Goal: Task Accomplishment & Management: Use online tool/utility

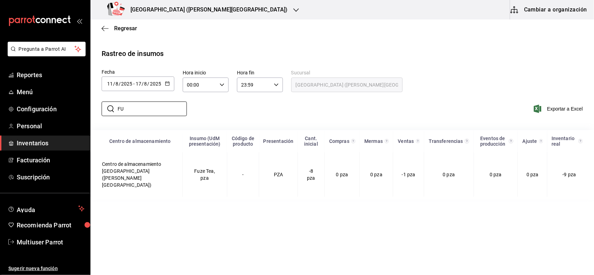
type input "F"
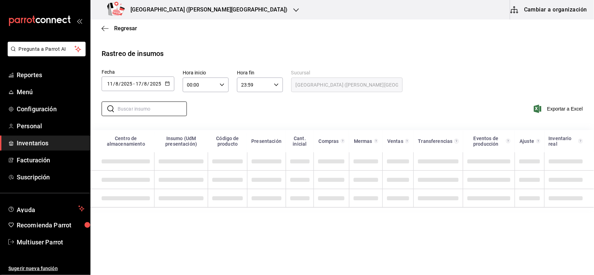
type input "U"
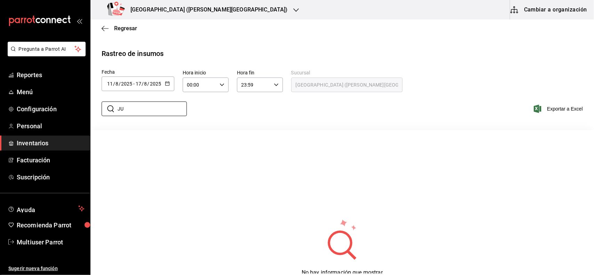
type input "J"
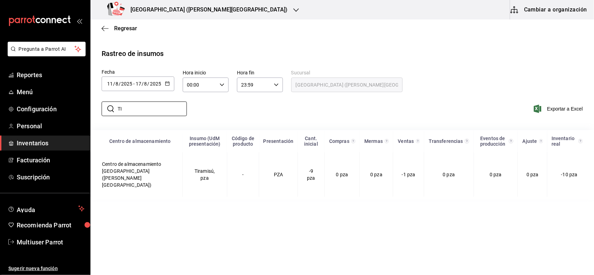
type input "T"
type input "H"
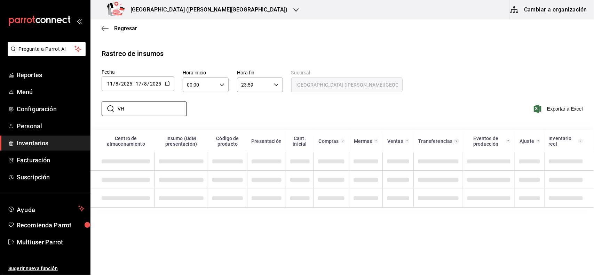
type input "V"
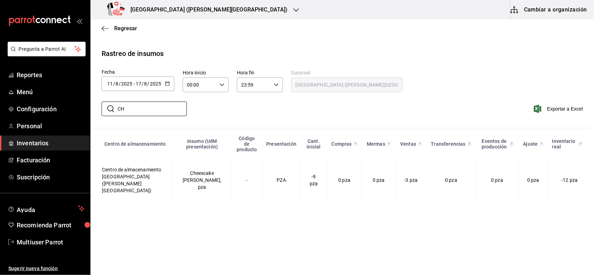
type input "C"
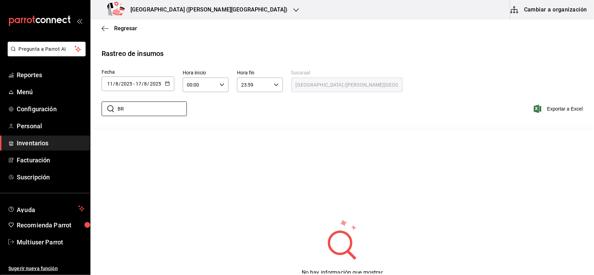
type input "B"
type input "P"
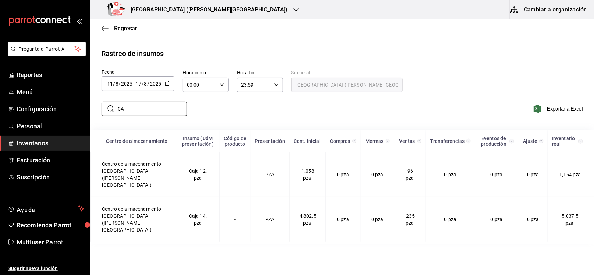
type input "C"
type input "V"
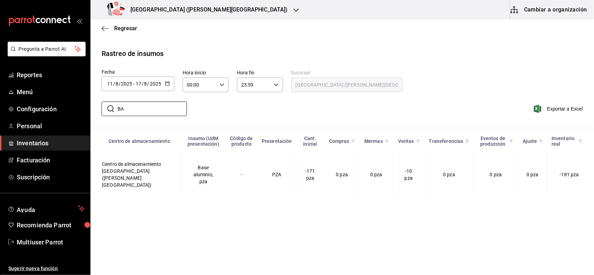
type input "B"
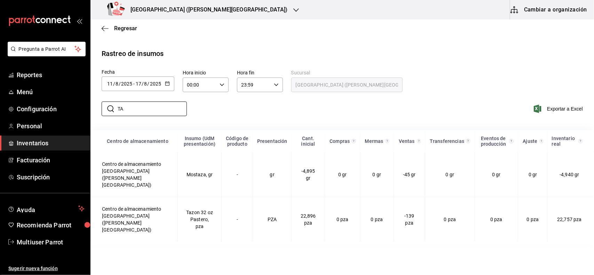
type input "T"
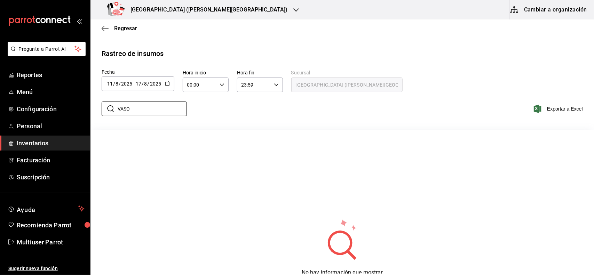
type input "VASO"
click at [193, 7] on div "Napoli (Valle Poniente)" at bounding box center [199, 9] width 206 height 19
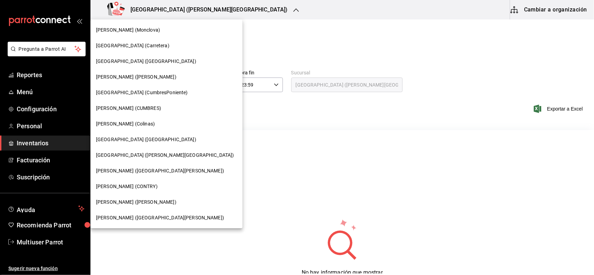
click at [139, 111] on div "Napoli (CUMBRES)" at bounding box center [166, 108] width 141 height 7
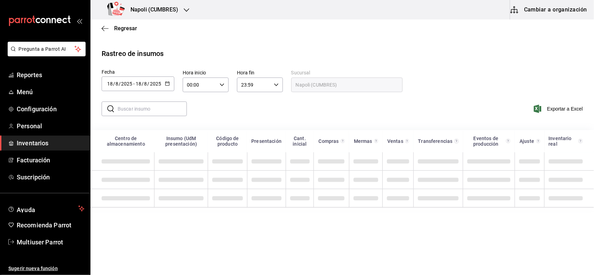
click at [167, 87] on div "2025-08-18 18 / 8 / 2025 - 2025-08-18 18 / 8 / 2025" at bounding box center [138, 83] width 73 height 15
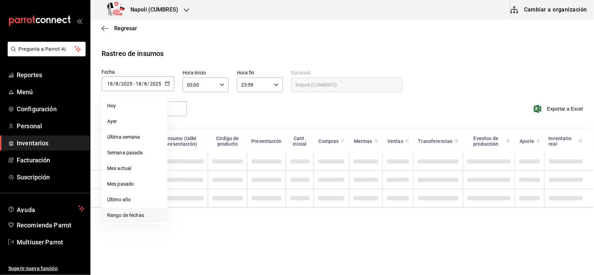
click at [140, 217] on li "Rango de fechas" at bounding box center [135, 216] width 66 height 16
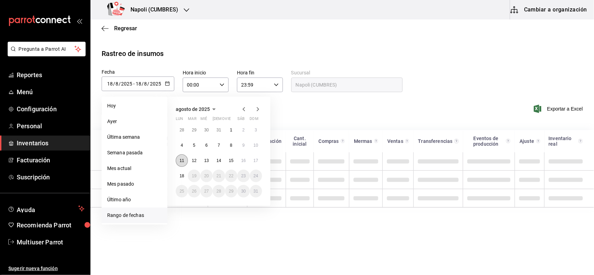
click at [185, 161] on button "11" at bounding box center [182, 160] width 12 height 13
click at [257, 160] on abbr "17" at bounding box center [255, 160] width 5 height 5
type input "[DATE]"
type input "11"
type input "[DATE]"
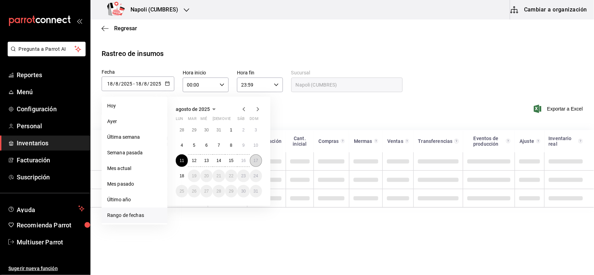
type input "17"
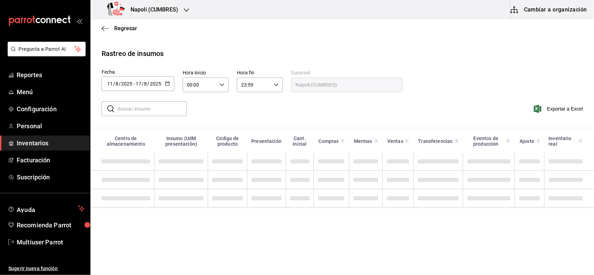
click at [147, 103] on input "text" at bounding box center [152, 109] width 69 height 14
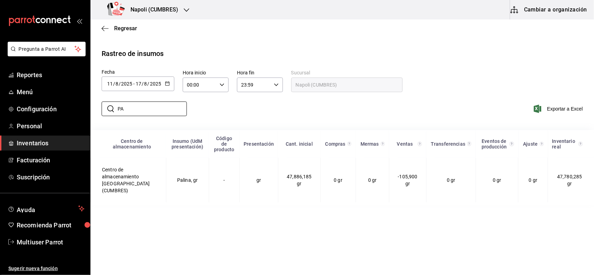
type input "P"
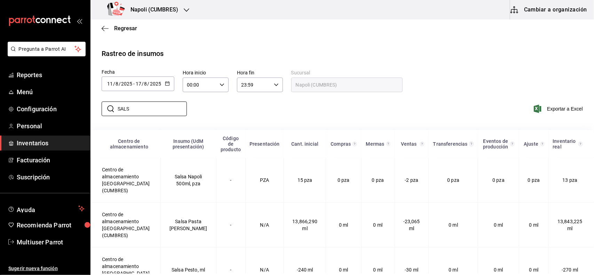
scroll to position [34, 0]
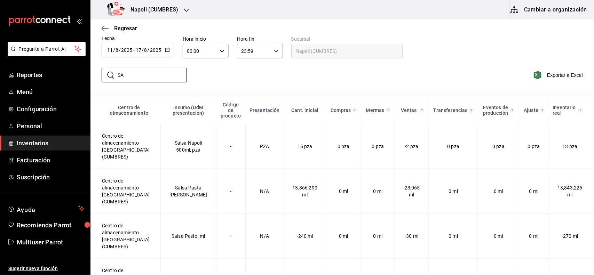
type input "S"
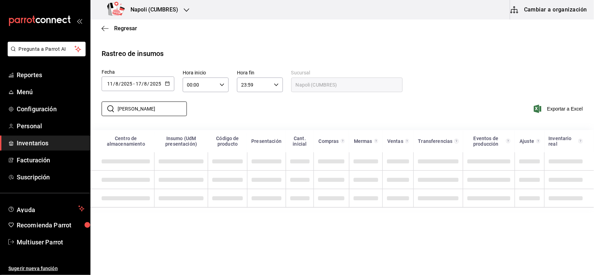
scroll to position [0, 0]
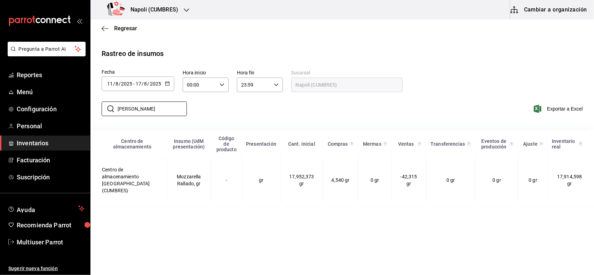
type input "RALL"
click at [243, 117] on div "​ RALL ​ Exportar a Excel" at bounding box center [339, 113] width 509 height 29
click at [164, 113] on input "RALL" at bounding box center [152, 109] width 69 height 14
type input "R"
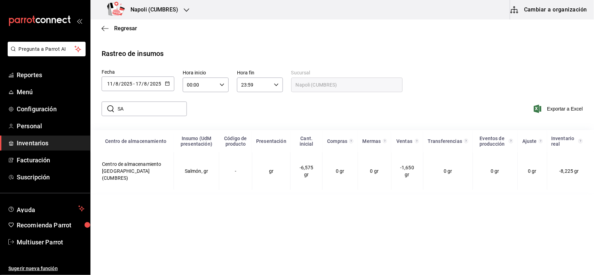
type input "S"
type input "P"
type input "C"
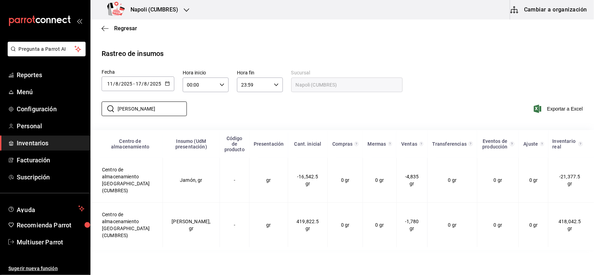
type input "J"
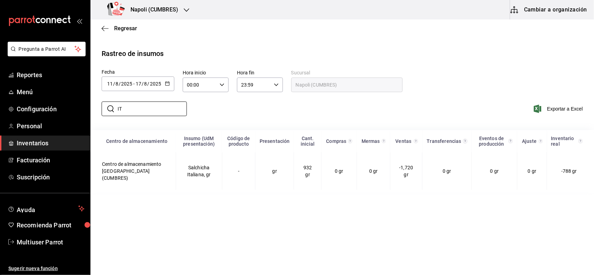
type input "I"
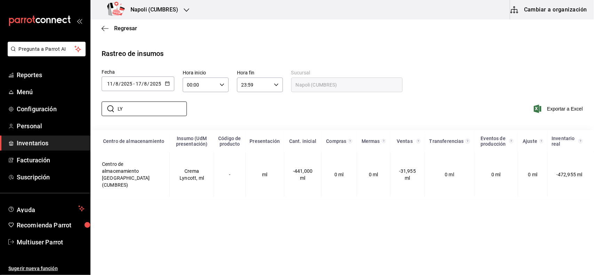
type input "L"
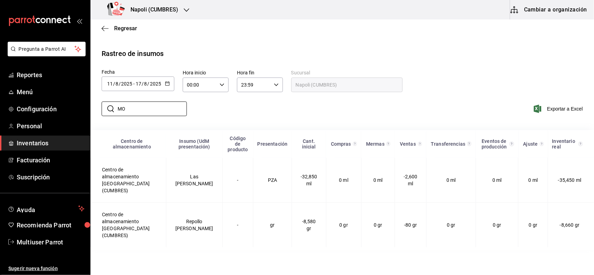
type input "M"
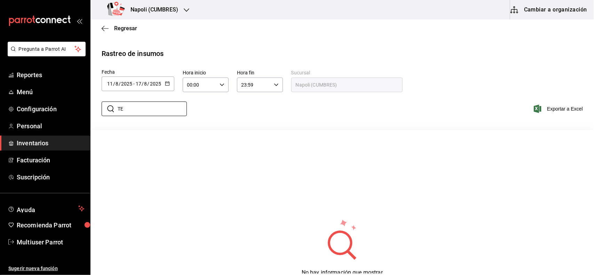
type input "T"
type input "A"
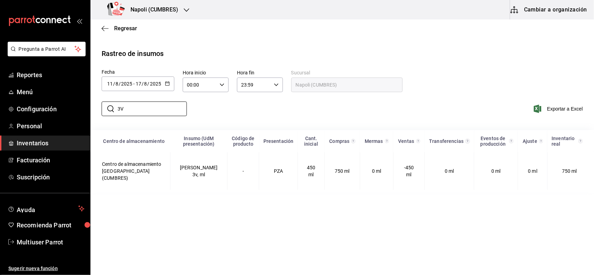
type input "3"
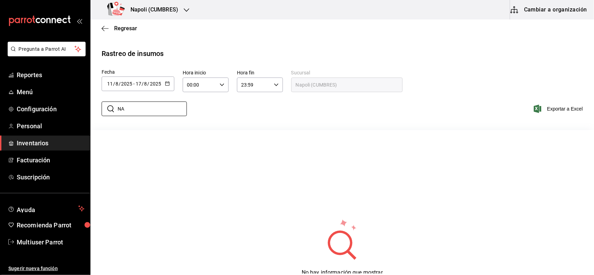
type input "N"
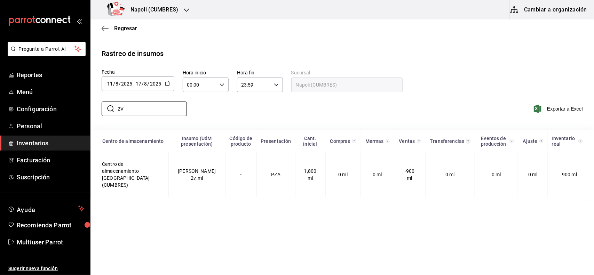
type input "2"
type input "B"
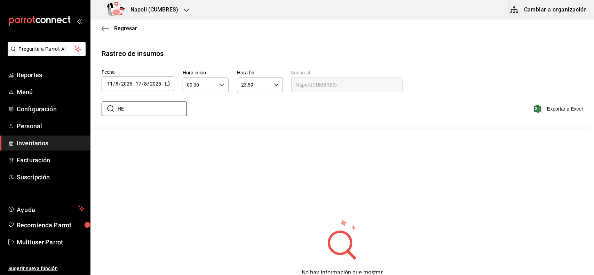
type input "H"
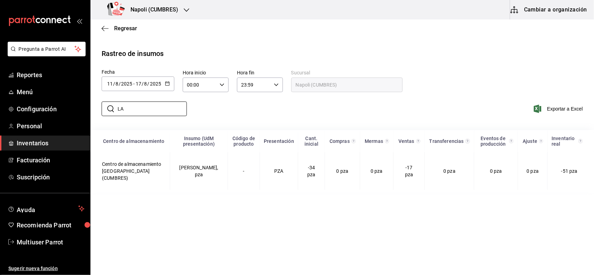
type input "L"
type input "F"
type input "P"
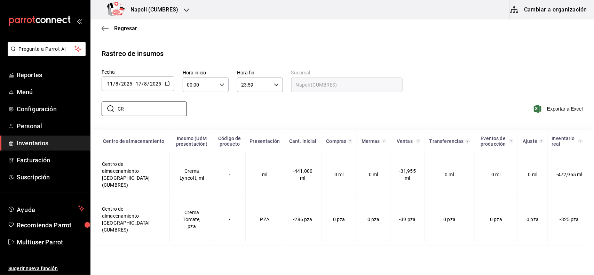
type input "C"
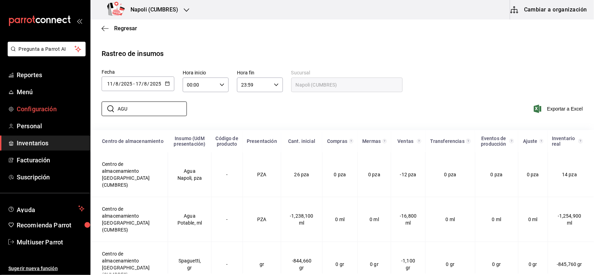
drag, startPoint x: 132, startPoint y: 110, endPoint x: 89, endPoint y: 108, distance: 43.8
click at [89, 110] on div "Pregunta a Parrot AI Reportes Menú Configuración Personal Inventarios Facturaci…" at bounding box center [297, 137] width 594 height 274
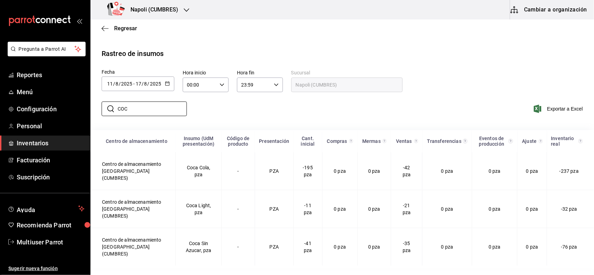
click at [232, 115] on div "​ COC ​ Exportar a Excel" at bounding box center [339, 113] width 509 height 29
click at [134, 107] on input "COC" at bounding box center [152, 109] width 69 height 14
type input "C"
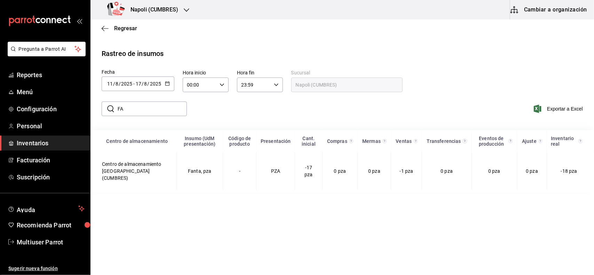
type input "F"
type input "S"
type input "J"
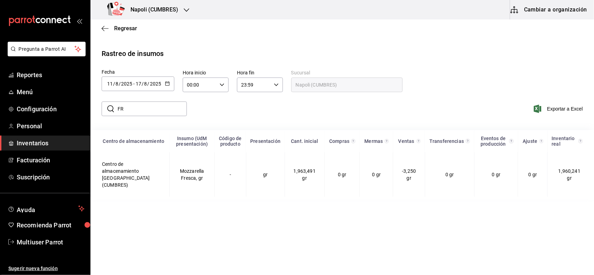
type input "F"
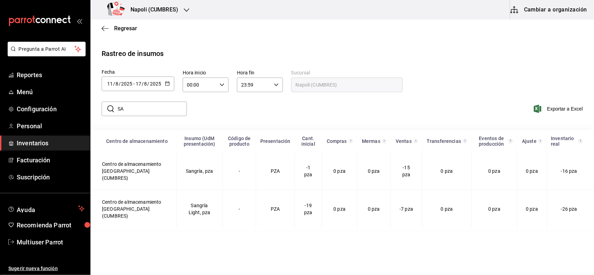
type input "S"
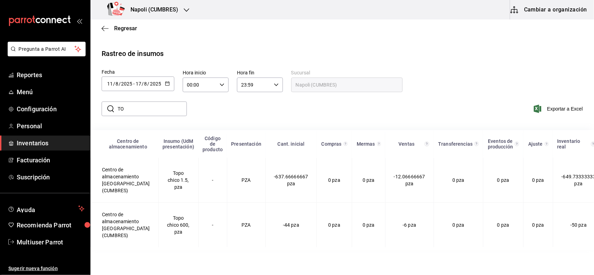
type input "T"
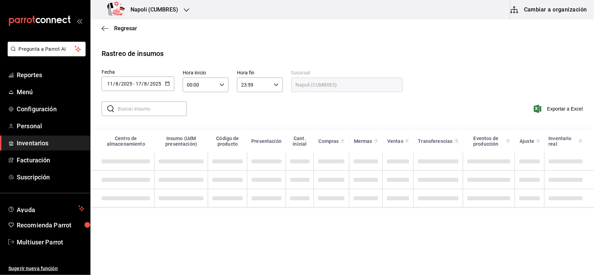
type input "G"
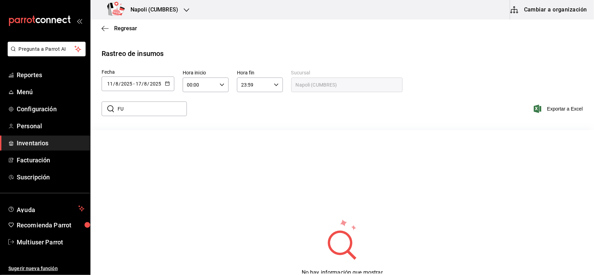
type input "F"
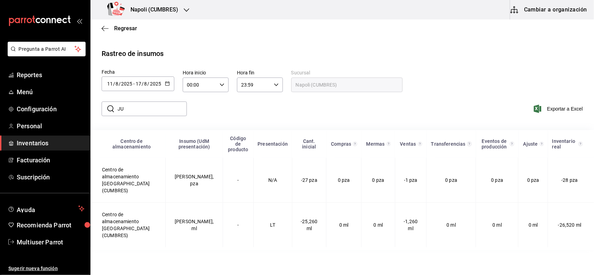
type input "J"
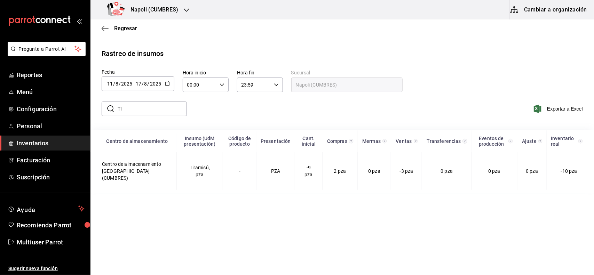
type input "T"
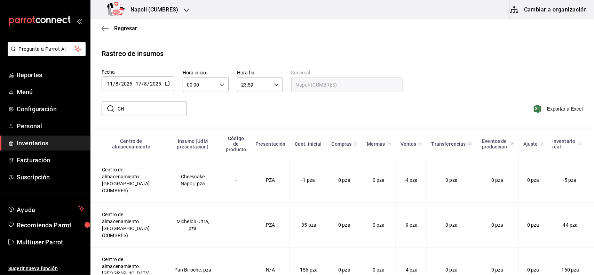
type input "C"
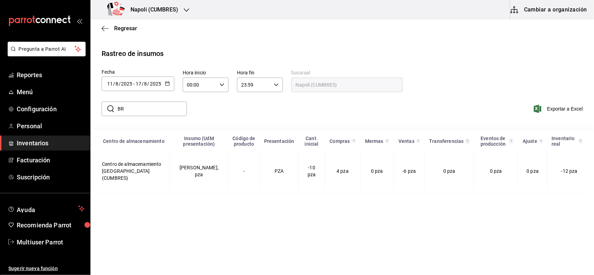
type input "B"
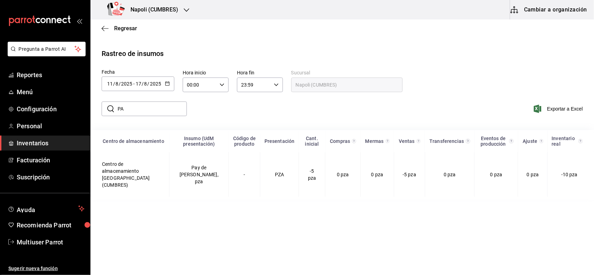
type input "P"
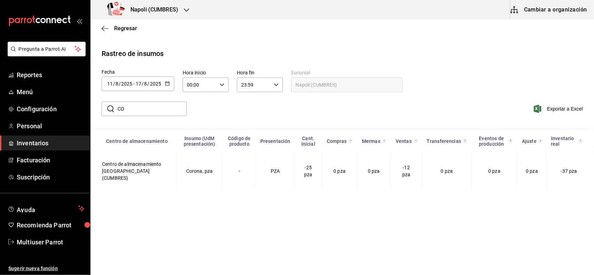
type input "C"
type input "V"
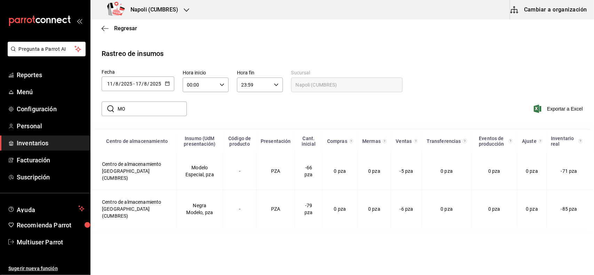
type input "M"
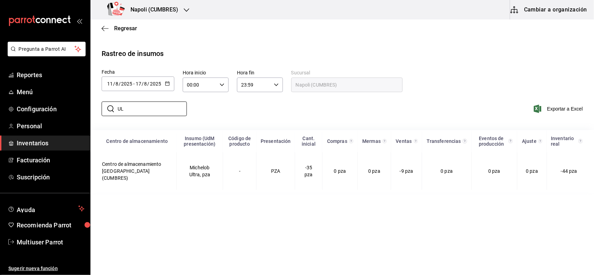
type input "U"
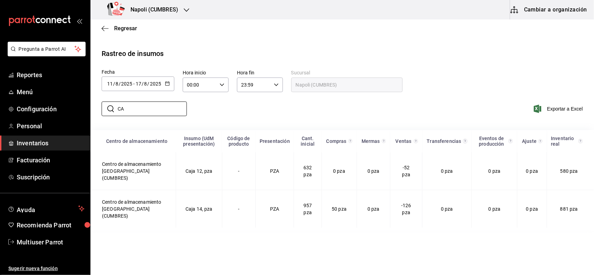
type input "C"
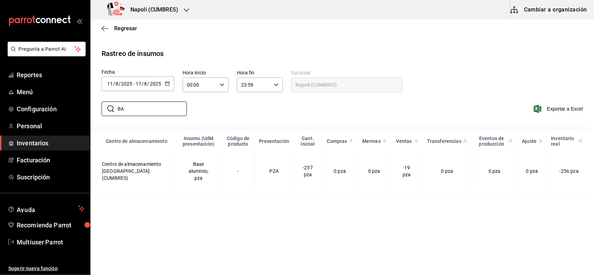
type input "B"
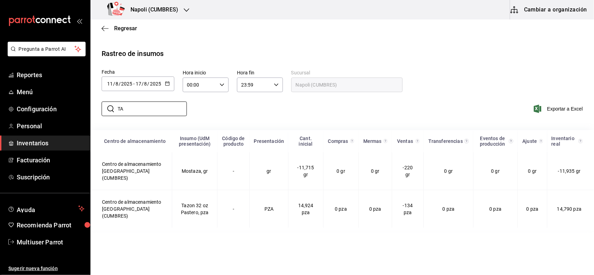
type input "T"
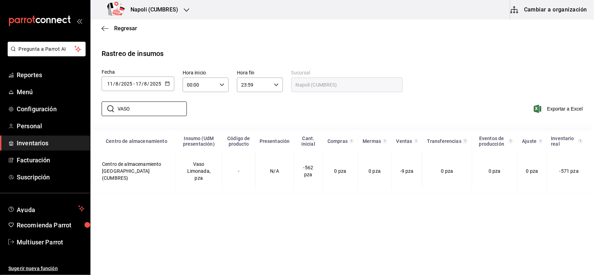
type input "VASO"
click at [186, 16] on div "Napoli (CUMBRES)" at bounding box center [144, 9] width 96 height 19
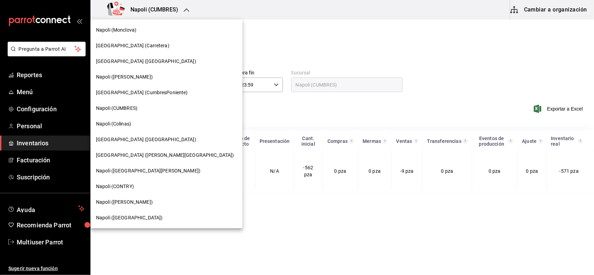
click at [169, 98] on div "Napoli (CumbresPoniente)" at bounding box center [166, 93] width 152 height 16
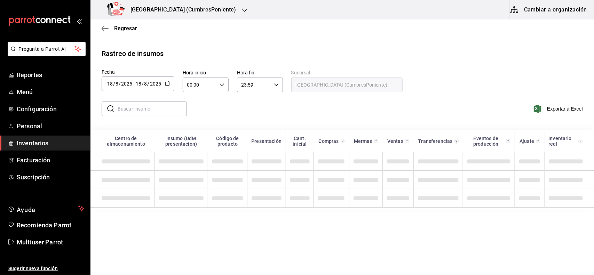
click at [166, 81] on icon "button" at bounding box center [167, 83] width 5 height 5
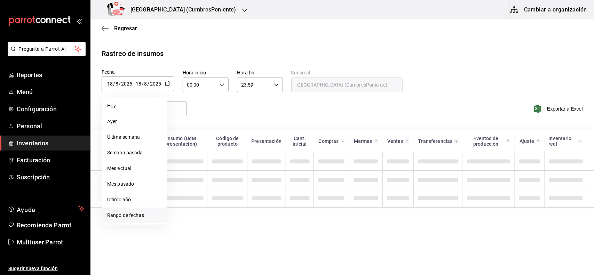
click at [153, 211] on li "Rango de fechas" at bounding box center [135, 216] width 66 height 16
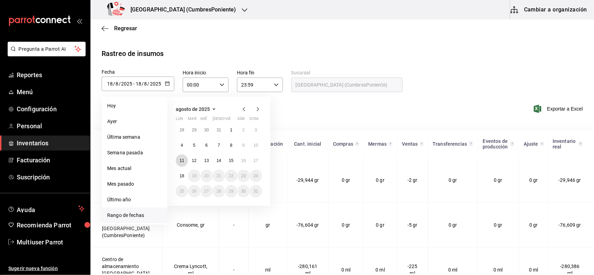
click at [182, 160] on abbr "11" at bounding box center [181, 160] width 5 height 5
click at [255, 160] on abbr "17" at bounding box center [255, 160] width 5 height 5
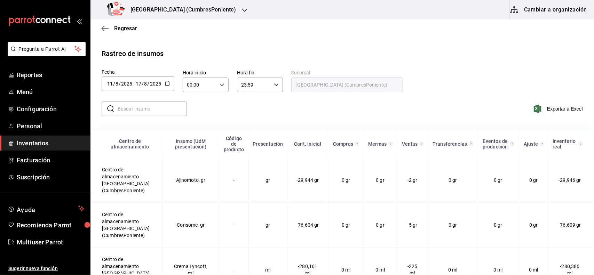
type input "[DATE]"
type input "11"
type input "[DATE]"
type input "17"
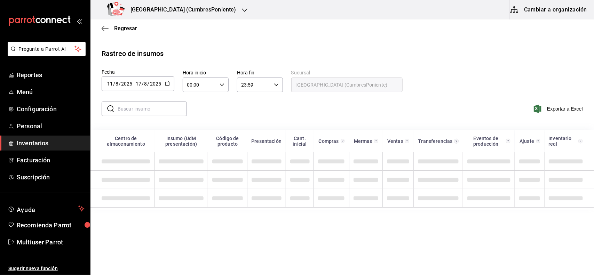
click at [144, 113] on input "text" at bounding box center [152, 109] width 69 height 14
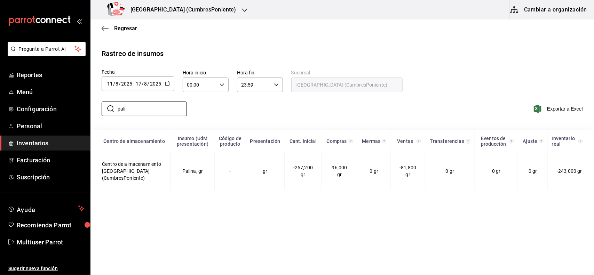
drag, startPoint x: 217, startPoint y: 10, endPoint x: 200, endPoint y: 13, distance: 16.6
click at [216, 11] on div "Napoli (CumbresPoniente) Cambiar a organización" at bounding box center [341, 9] width 503 height 19
click at [138, 112] on input "pali" at bounding box center [152, 109] width 69 height 14
type input "p"
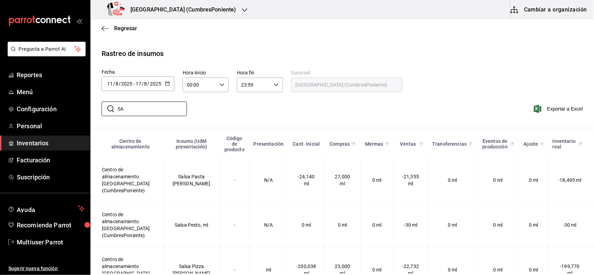
type input "S"
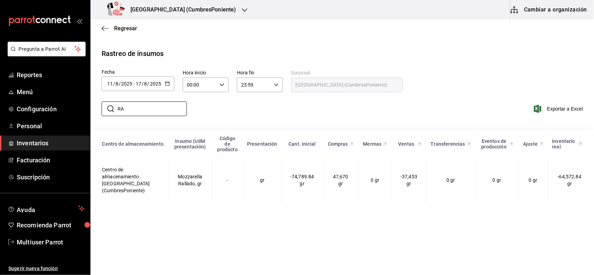
type input "R"
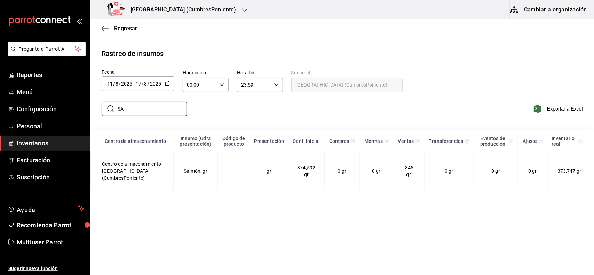
type input "S"
type input "P"
type input "C"
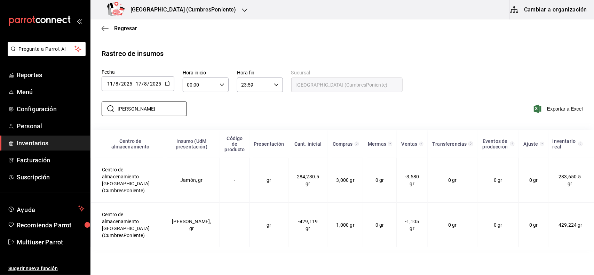
type input "J"
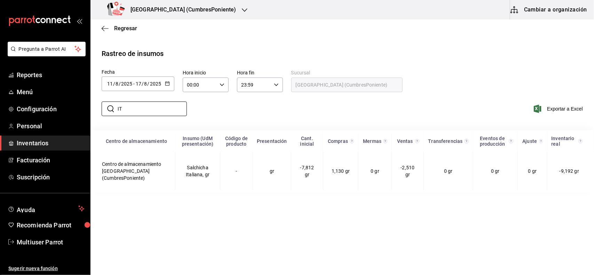
type input "I"
type input "L"
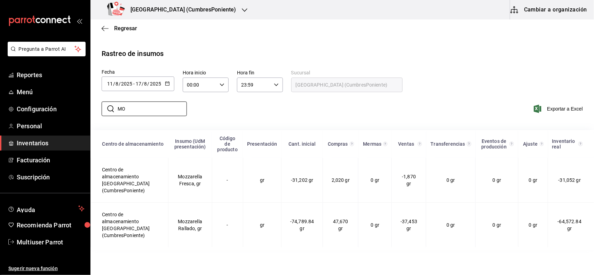
type input "M"
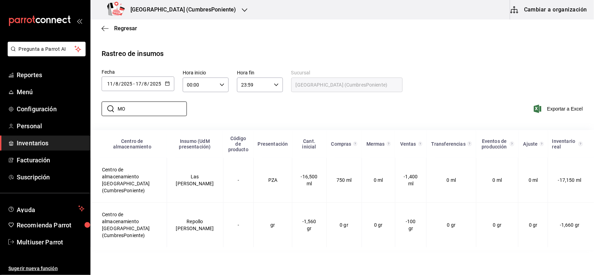
type input "M"
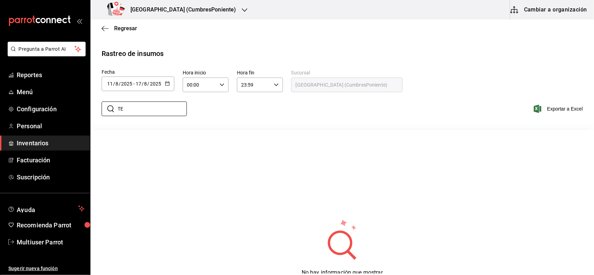
type input "T"
type input "A"
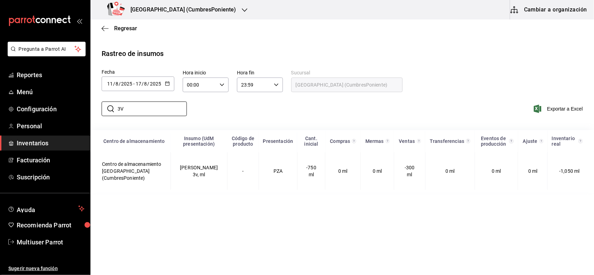
type input "3"
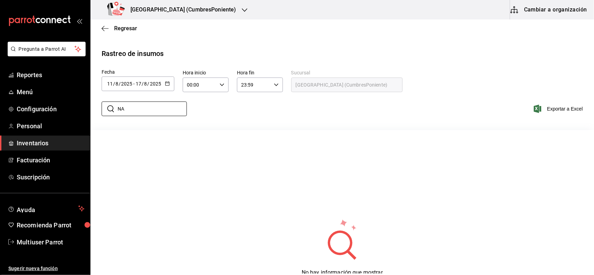
type input "N"
type input "2"
type input "B"
type input "H"
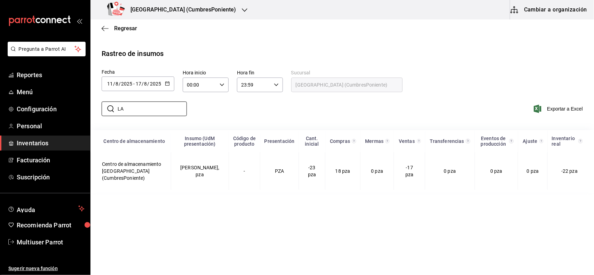
type input "L"
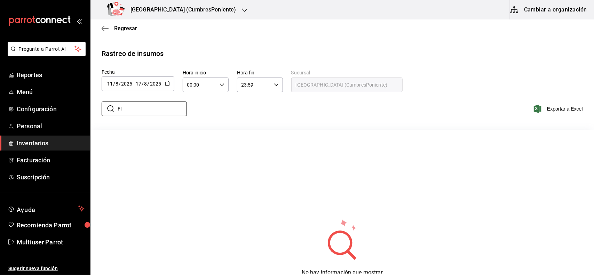
type input "F"
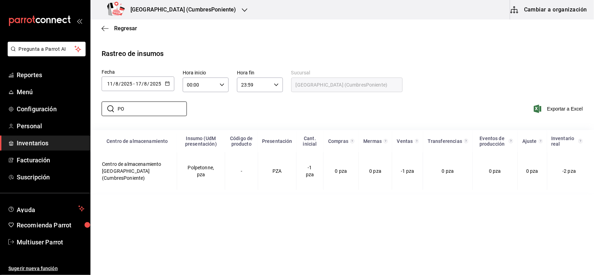
type input "P"
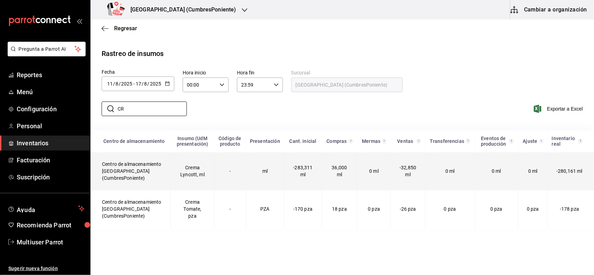
type input "C"
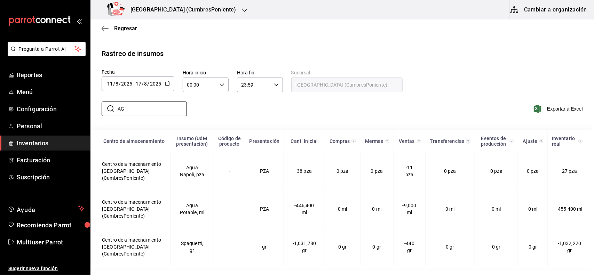
type input "A"
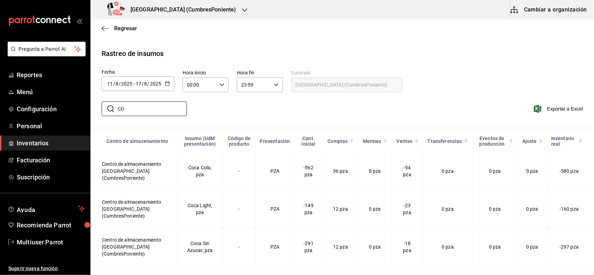
type input "C"
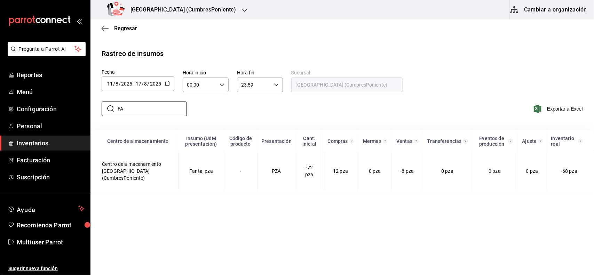
type input "F"
type input "S"
type input "j"
type input "f"
type input "s"
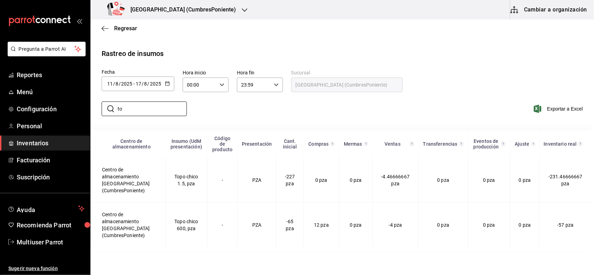
type input "t"
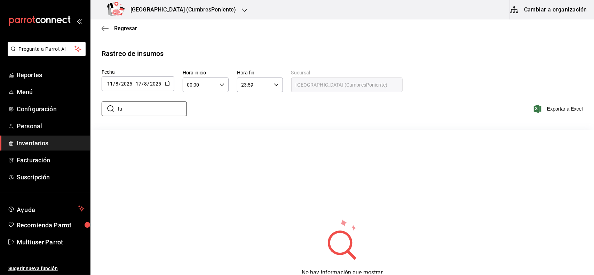
type input "f"
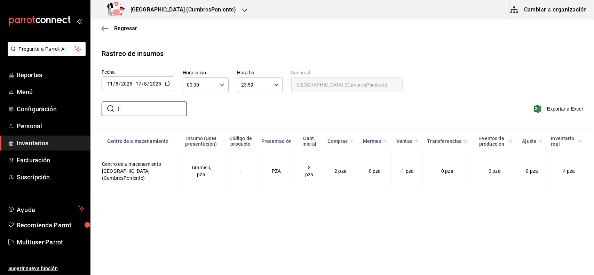
type input "t"
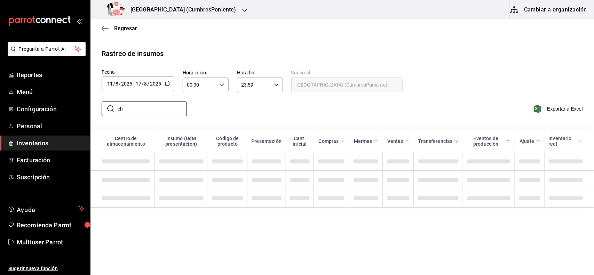
type input "c"
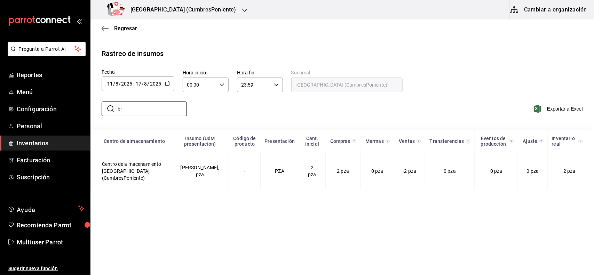
type input "b"
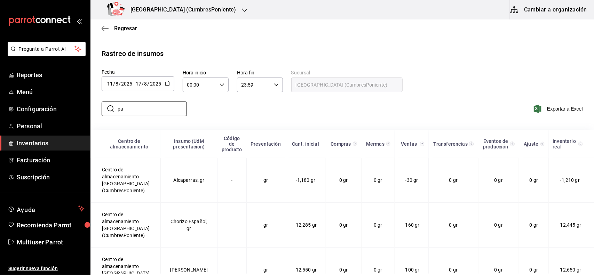
type input "p"
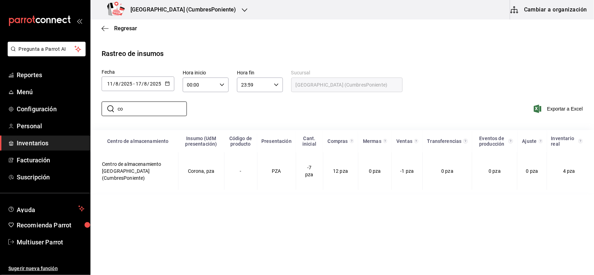
type input "c"
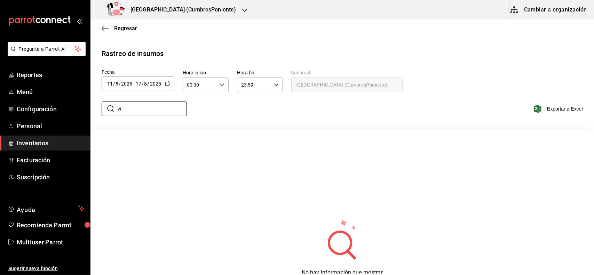
type input "v"
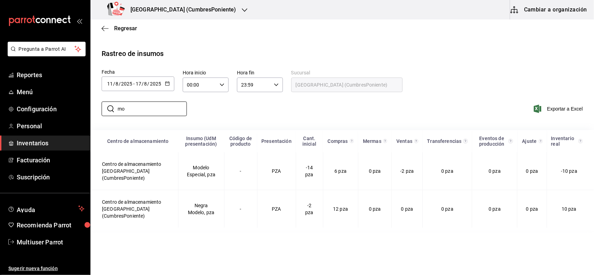
type input "m"
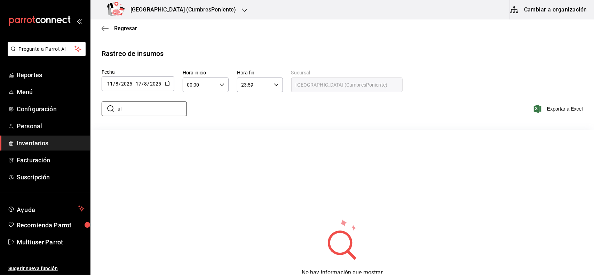
type input "u"
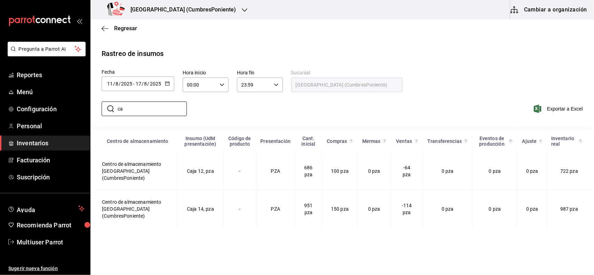
type input "c"
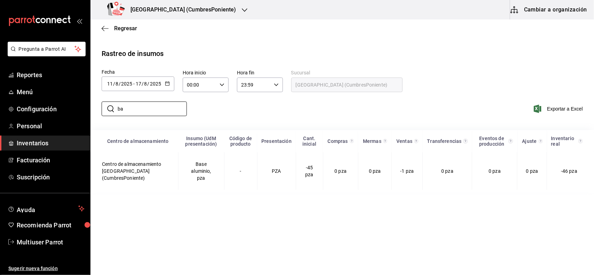
type input "b"
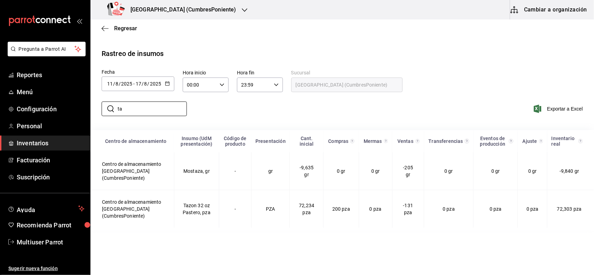
type input "t"
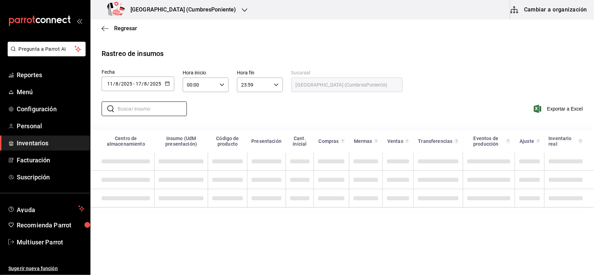
type input "b"
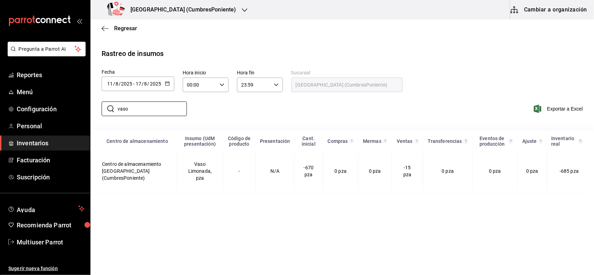
type input "vaso"
click at [201, 11] on div "[GEOGRAPHIC_DATA] (CumbresPoniente)" at bounding box center [173, 9] width 154 height 19
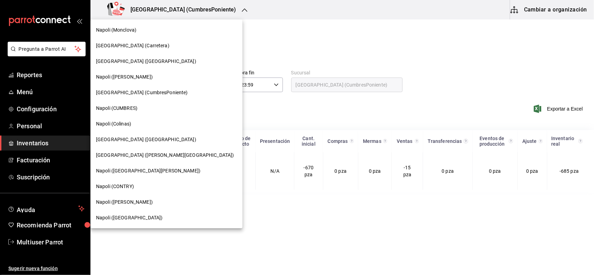
click at [166, 139] on div "[GEOGRAPHIC_DATA] ([GEOGRAPHIC_DATA])" at bounding box center [166, 139] width 141 height 7
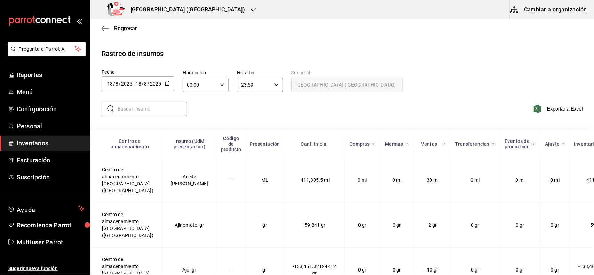
click at [167, 82] on \(Stroke\) "button" at bounding box center [167, 84] width 4 height 4
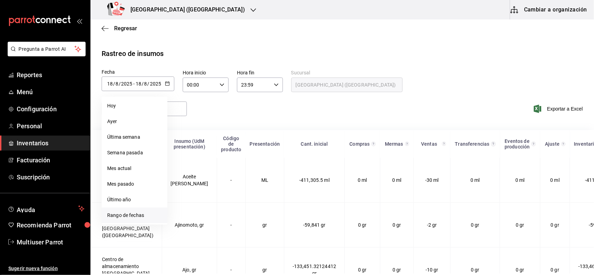
click at [134, 211] on li "Rango de fechas" at bounding box center [135, 216] width 66 height 16
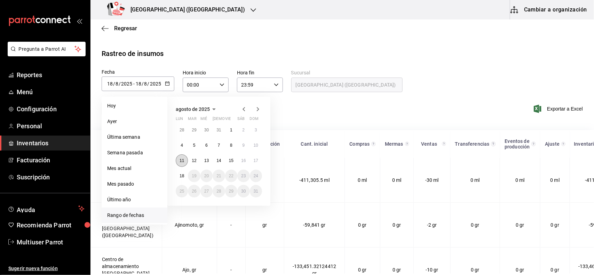
click at [179, 158] on button "11" at bounding box center [182, 160] width 12 height 13
click at [280, 46] on main "Regresar Rastreo de insumos Fecha 2025-08-18 18 / 8 / 2025 - 2025-08-18 18 / 8 …" at bounding box center [341, 192] width 503 height 346
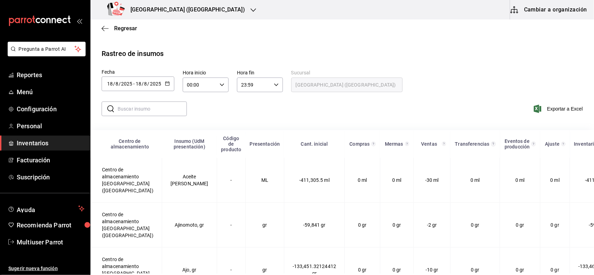
click at [168, 84] on icon "button" at bounding box center [167, 83] width 5 height 5
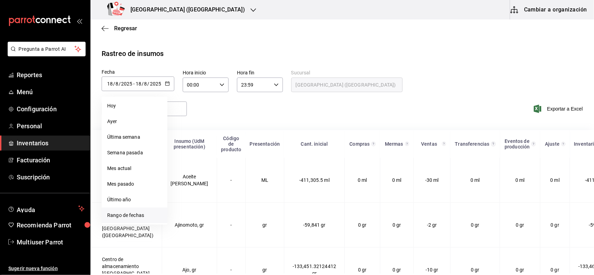
click at [135, 214] on li "Rango de fechas" at bounding box center [135, 216] width 66 height 16
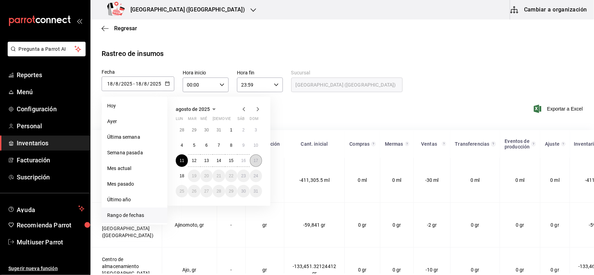
click at [255, 163] on button "17" at bounding box center [256, 160] width 12 height 13
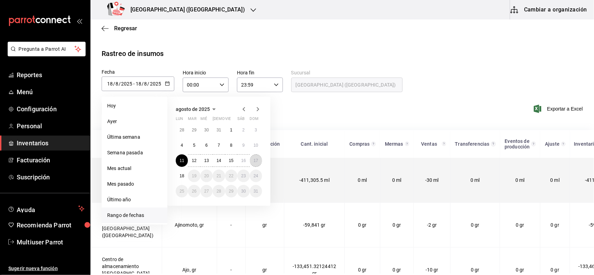
type input "[DATE]"
type input "11"
type input "[DATE]"
type input "17"
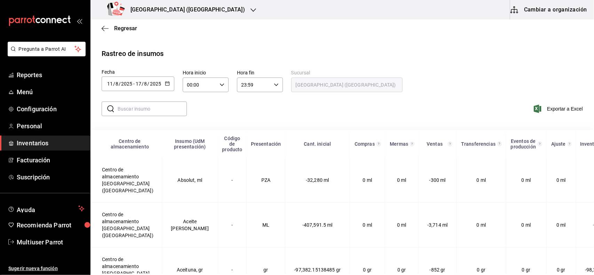
click at [138, 108] on input "text" at bounding box center [152, 109] width 69 height 14
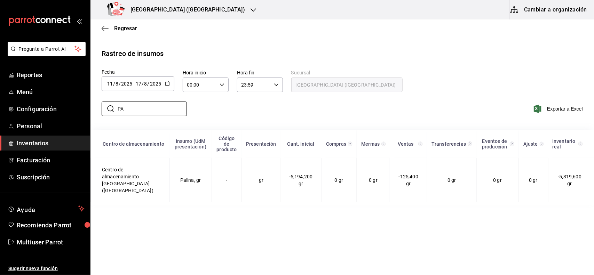
type input "P"
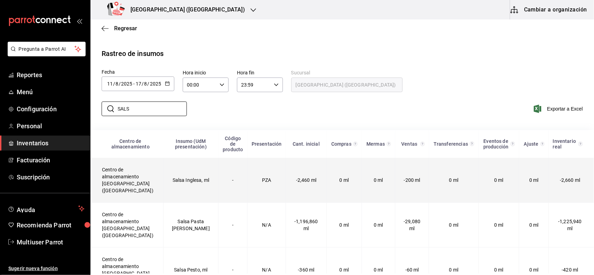
scroll to position [34, 0]
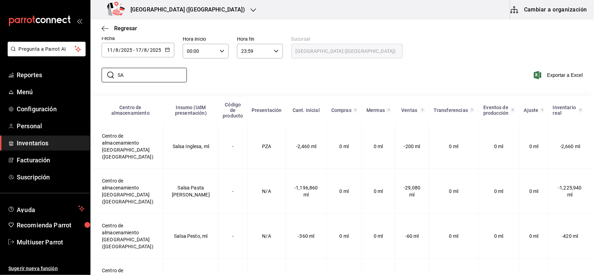
type input "S"
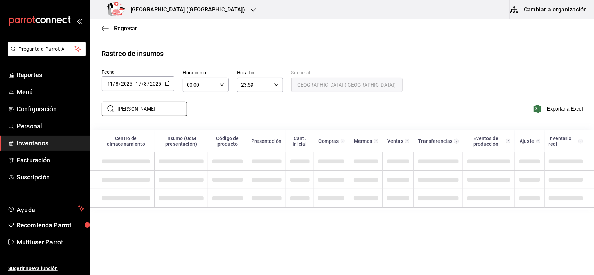
scroll to position [0, 0]
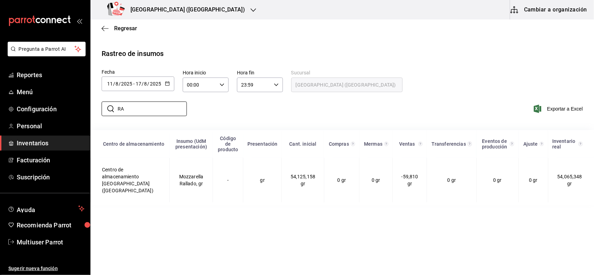
type input "R"
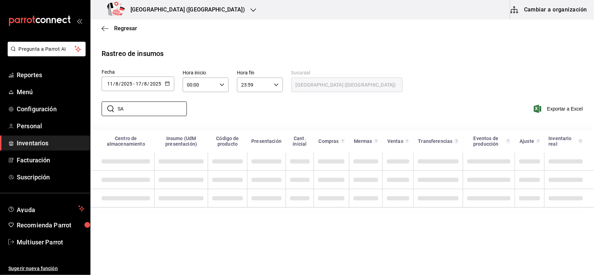
type input "S"
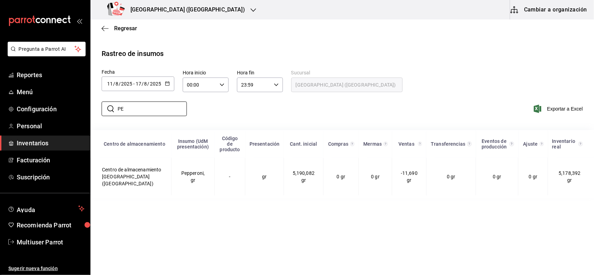
type input "P"
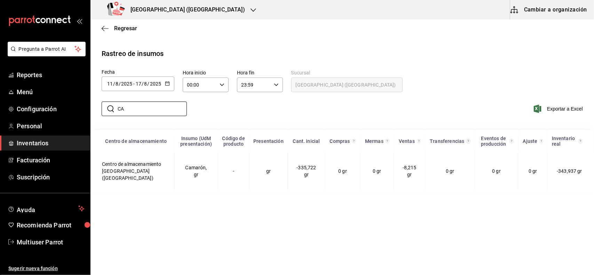
type input "C"
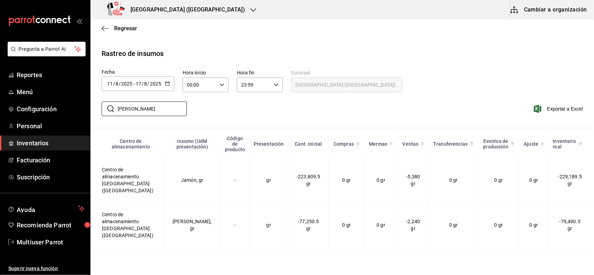
type input "J"
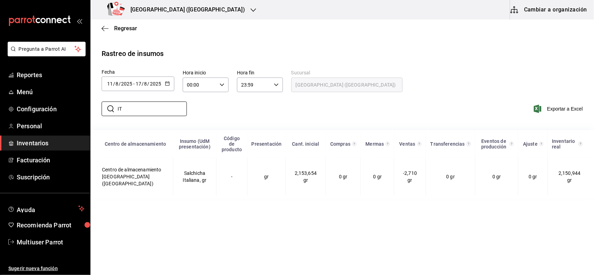
type input "I"
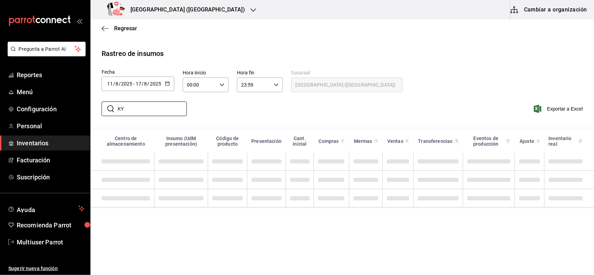
type input "K"
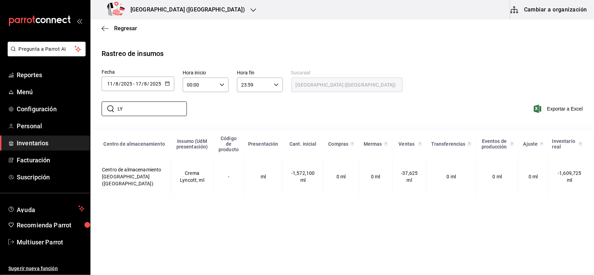
type input "L"
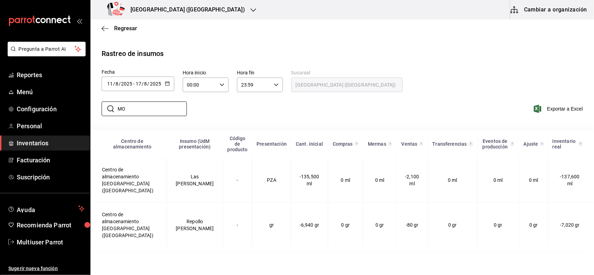
type input "M"
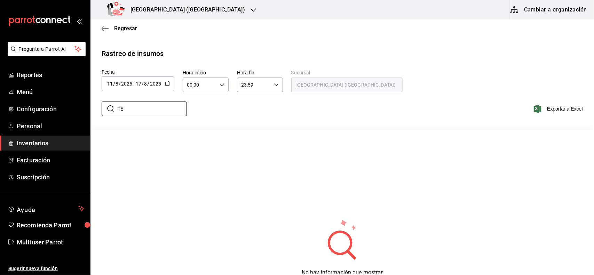
type input "T"
type input "A"
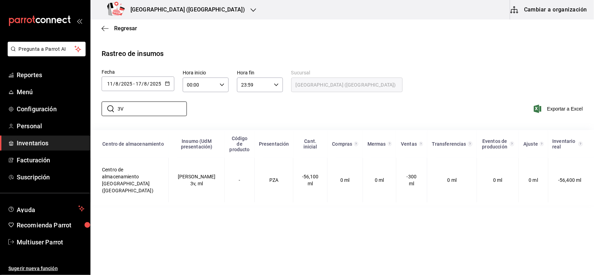
type input "3"
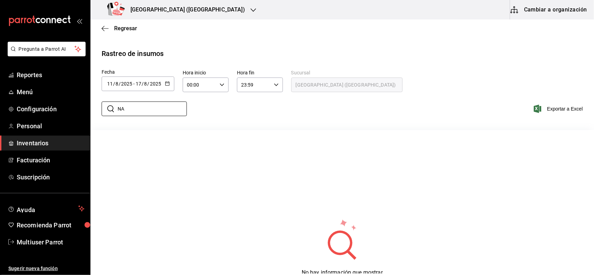
type input "N"
type input "2"
type input "B"
type input "H"
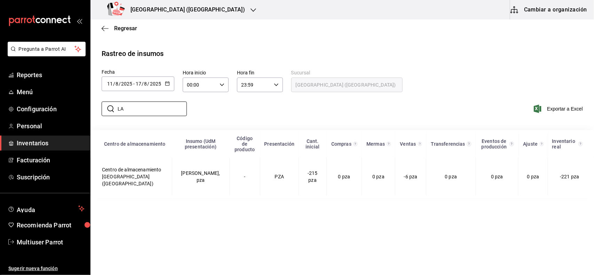
type input "L"
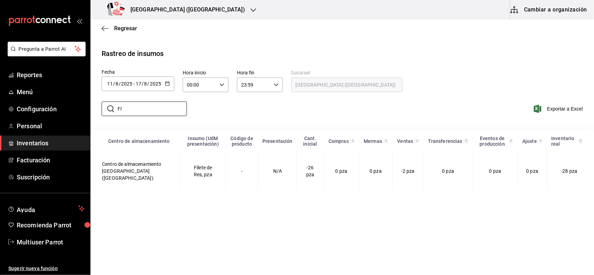
type input "F"
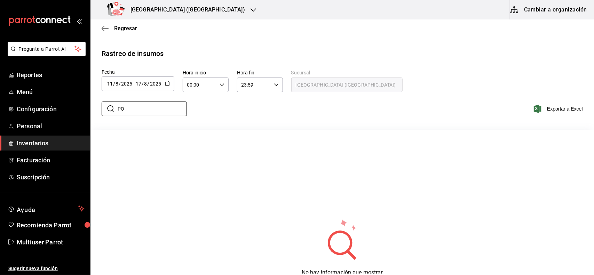
type input "P"
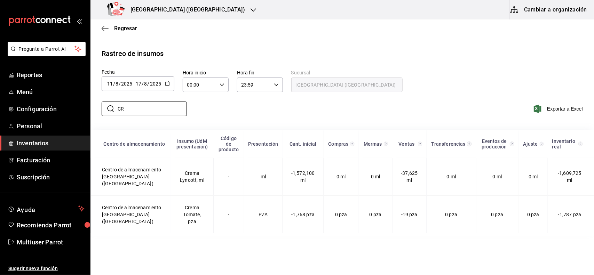
type input "C"
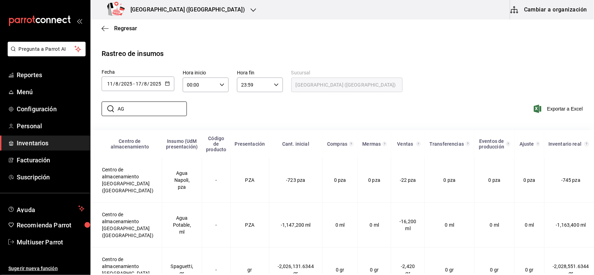
type input "A"
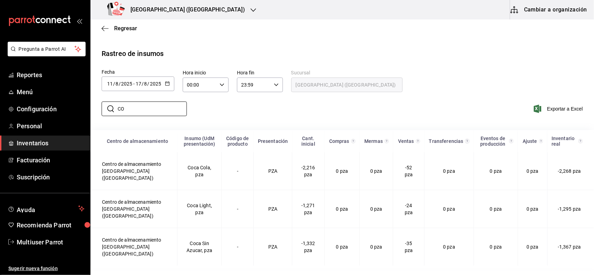
type input "C"
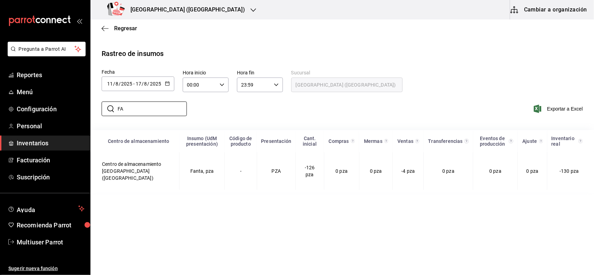
type input "F"
type input "S"
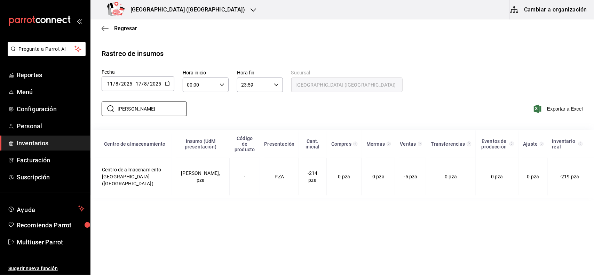
type input "J"
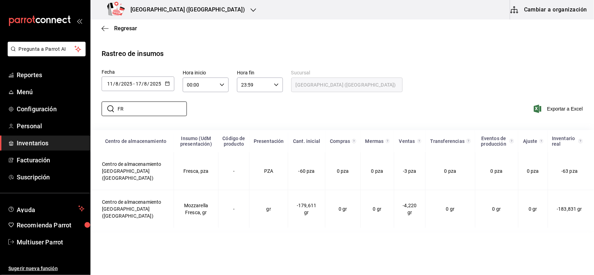
type input "F"
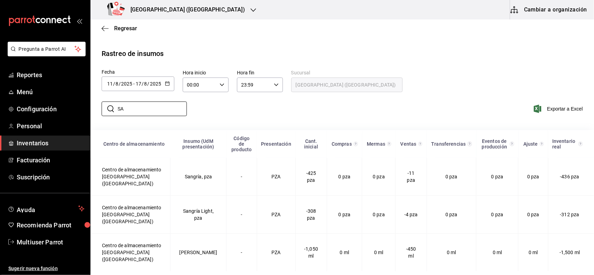
type input "S"
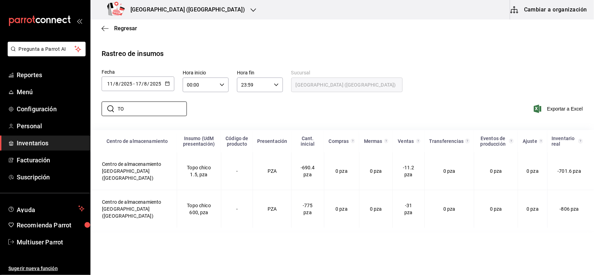
type input "T"
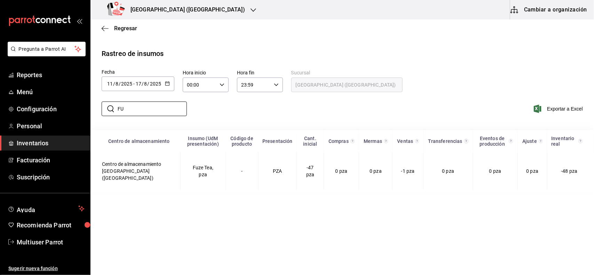
type input "F"
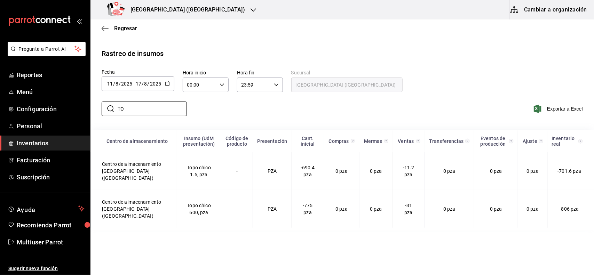
type input "T"
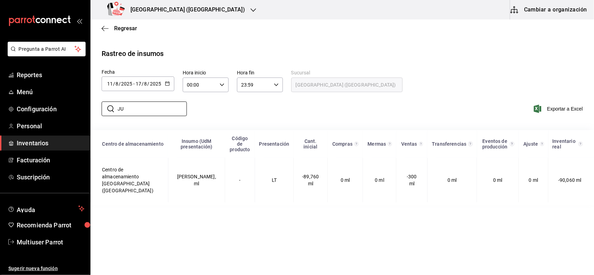
type input "J"
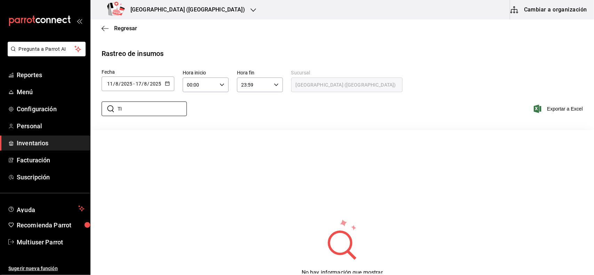
type input "T"
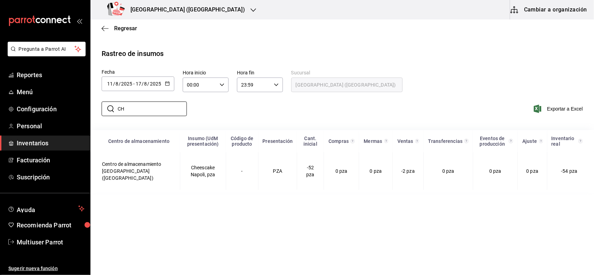
type input "C"
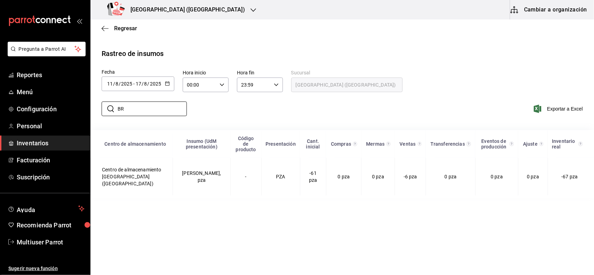
type input "B"
type input "P"
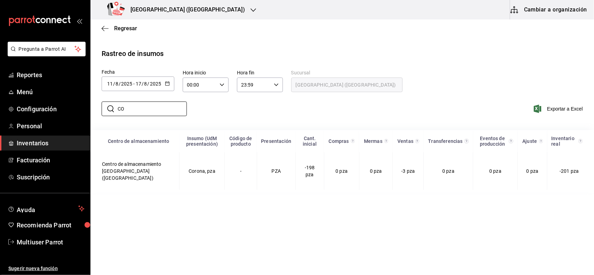
type input "C"
type input "V"
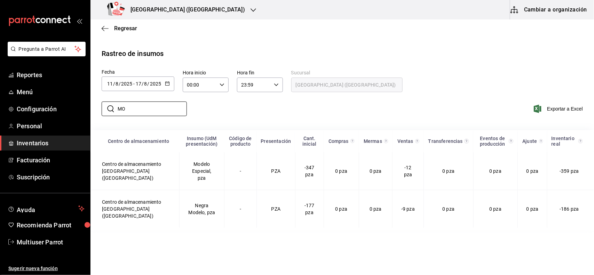
type input "M"
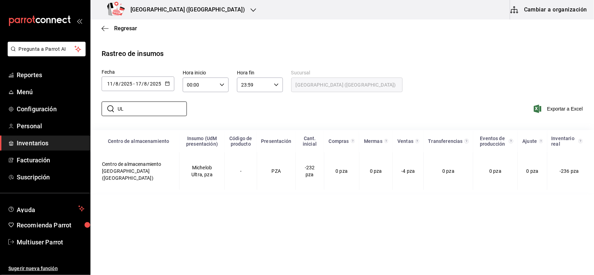
type input "U"
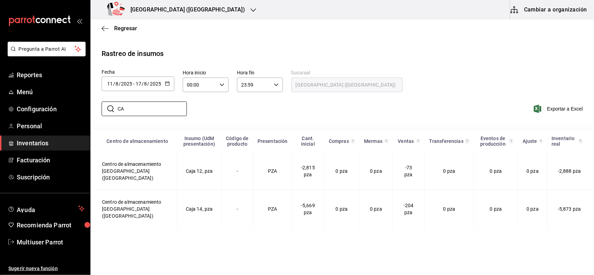
type input "C"
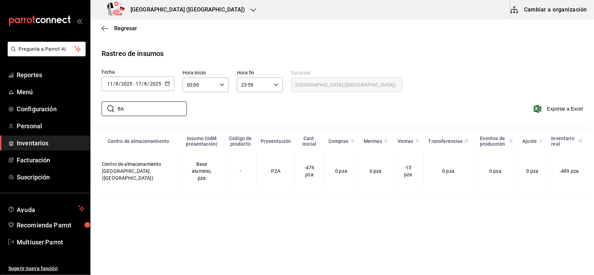
type input "B"
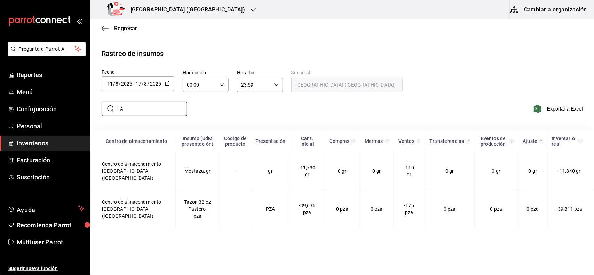
type input "T"
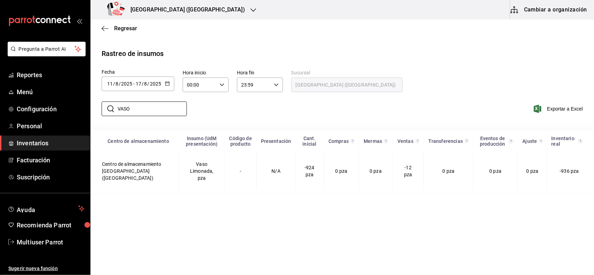
type input "VASO"
click at [195, 15] on div "Napoli (MIRAVALLE)" at bounding box center [177, 9] width 163 height 19
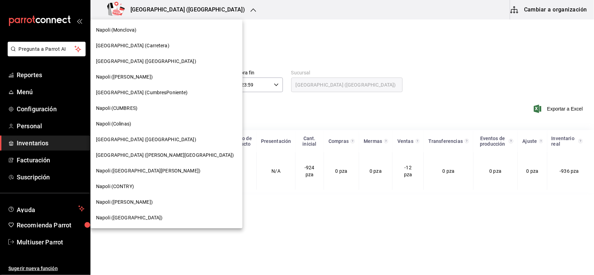
click at [133, 185] on span "Napoli (CONTRY)" at bounding box center [115, 186] width 38 height 7
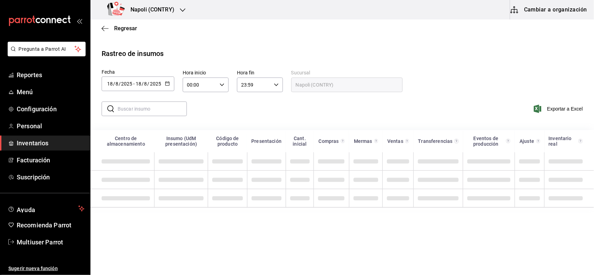
click at [167, 84] on icon "button" at bounding box center [167, 83] width 5 height 5
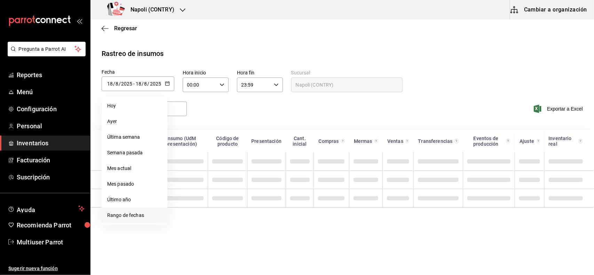
click at [156, 218] on li "Rango de fechas" at bounding box center [135, 216] width 66 height 16
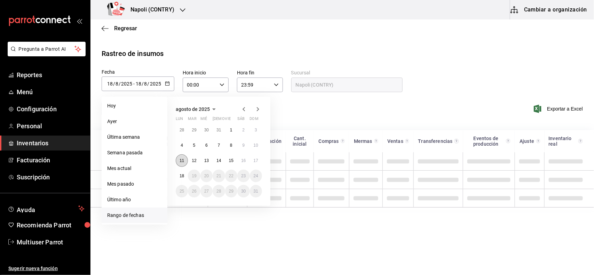
click at [178, 157] on button "11" at bounding box center [182, 160] width 12 height 13
click at [255, 163] on button "17" at bounding box center [256, 160] width 12 height 13
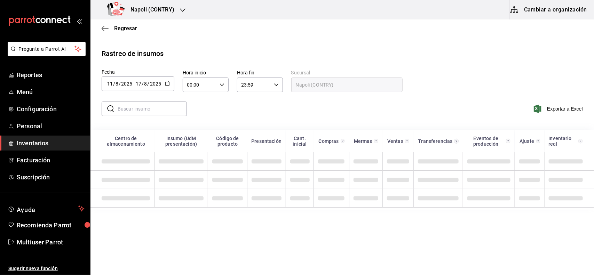
type input "[DATE]"
type input "11"
type input "[DATE]"
type input "17"
click at [158, 111] on input "text" at bounding box center [152, 109] width 69 height 14
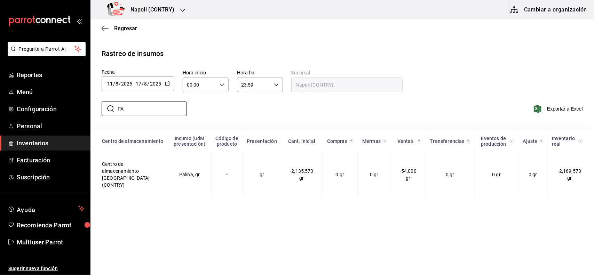
type input "P"
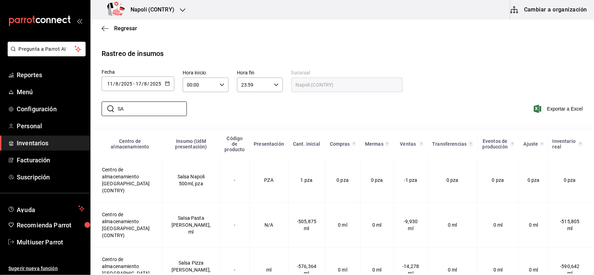
type input "S"
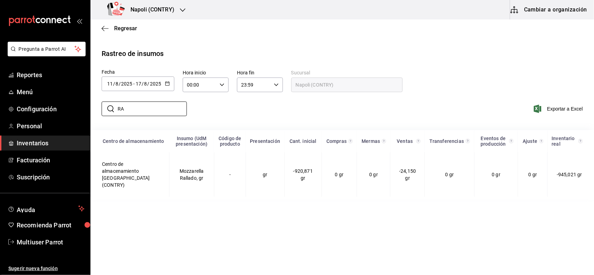
type input "R"
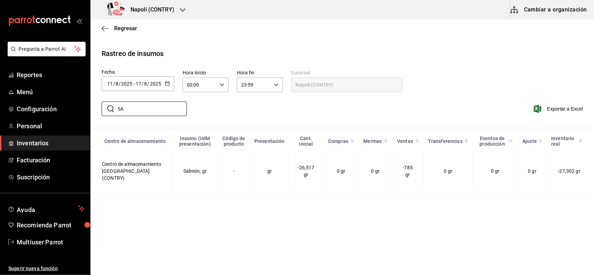
type input "S"
type input "P"
type input "C"
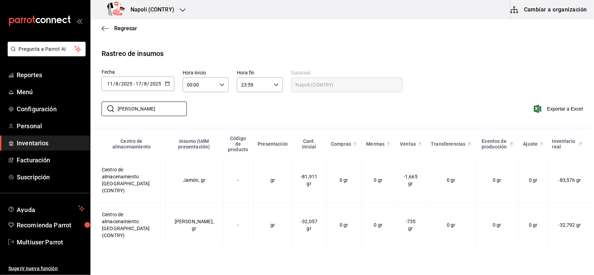
type input "J"
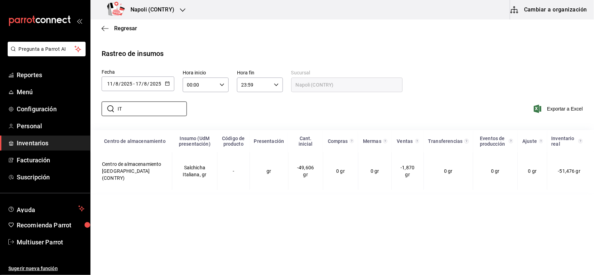
type input "I"
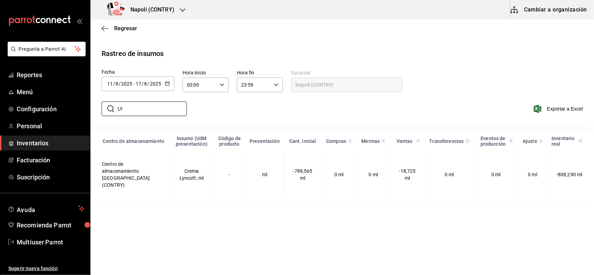
type input "L"
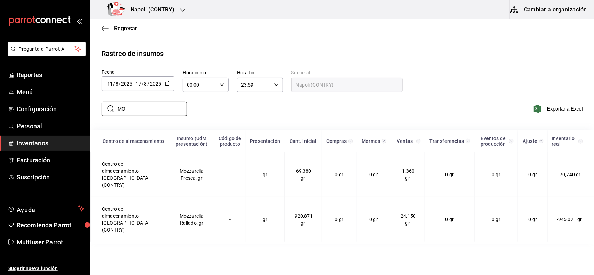
type input "M"
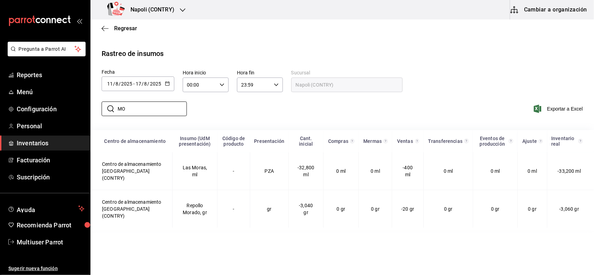
type input "M"
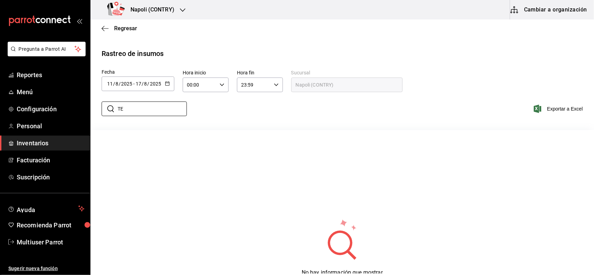
type input "T"
type input "A"
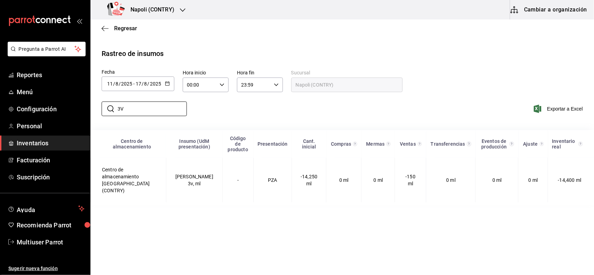
type input "3"
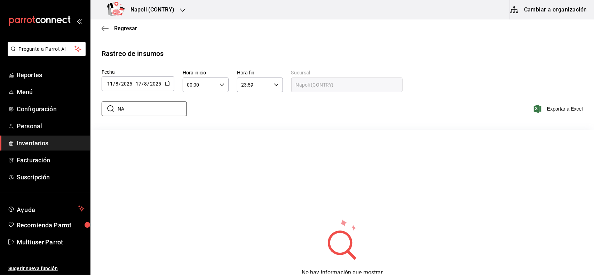
type input "N"
type input "2"
type input "B"
type input "H"
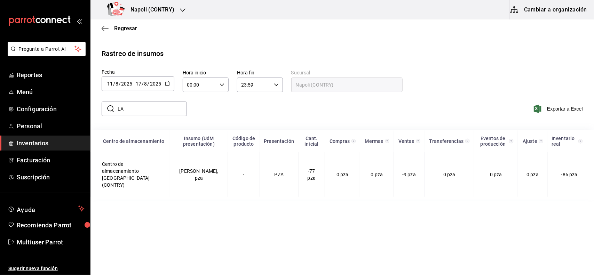
type input "L"
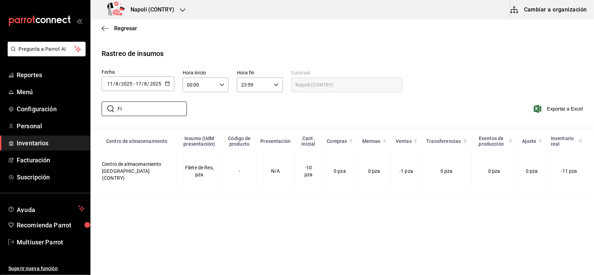
type input "F"
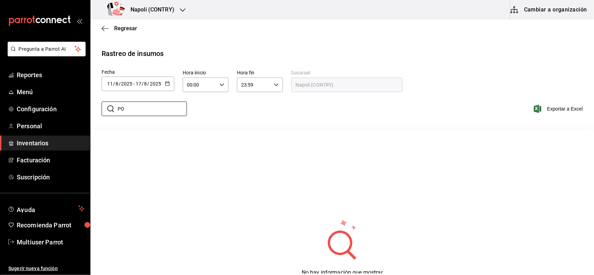
type input "P"
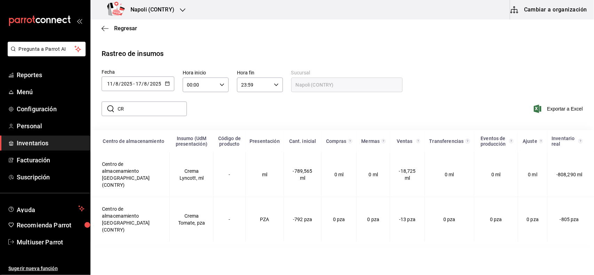
type input "C"
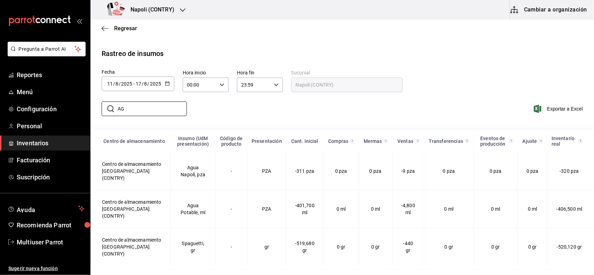
type input "A"
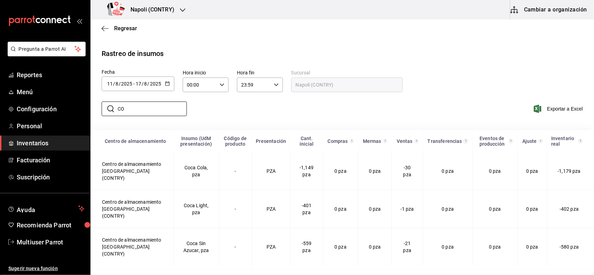
type input "C"
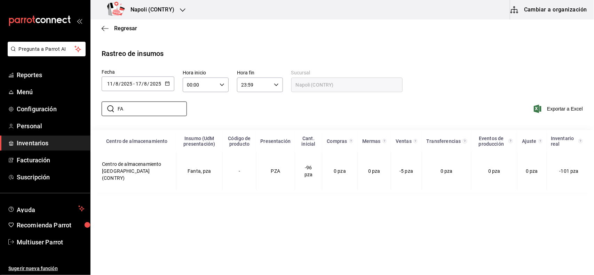
type input "F"
type input "S"
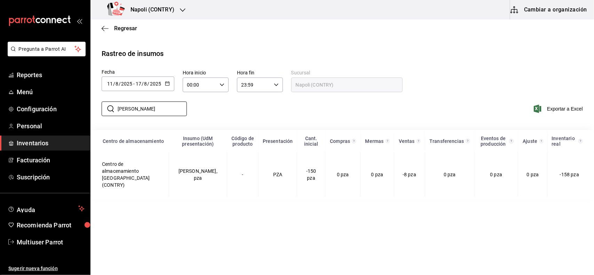
type input "J"
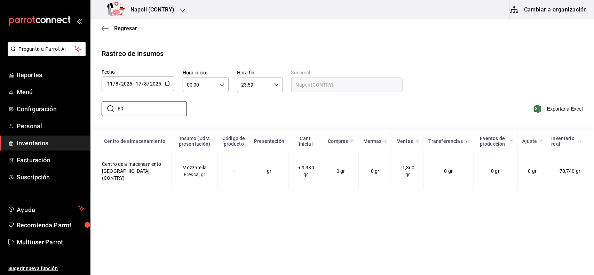
type input "F"
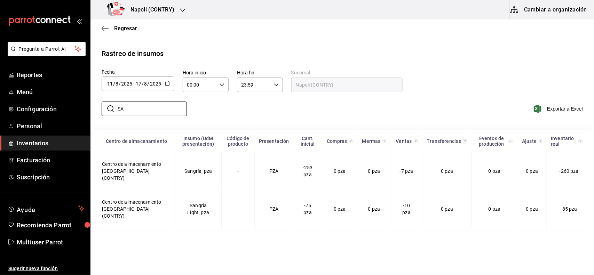
type input "S"
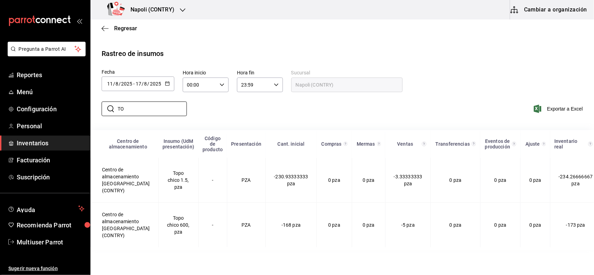
type input "T"
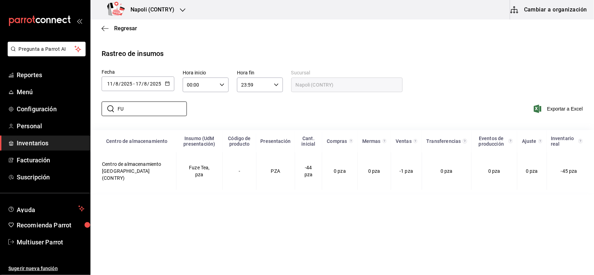
type input "F"
type input "T"
type input "C"
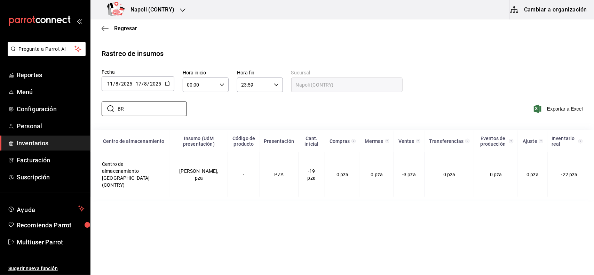
type input "B"
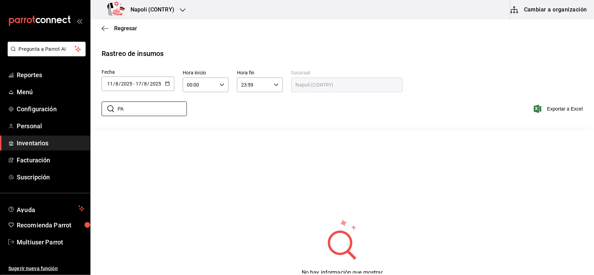
type input "P"
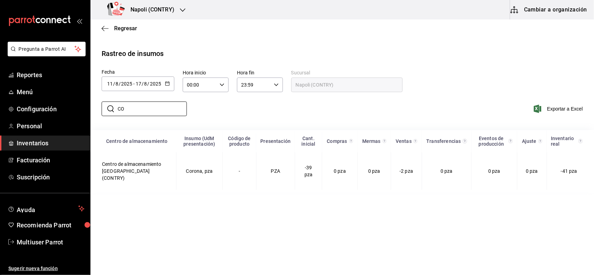
type input "C"
type input "V"
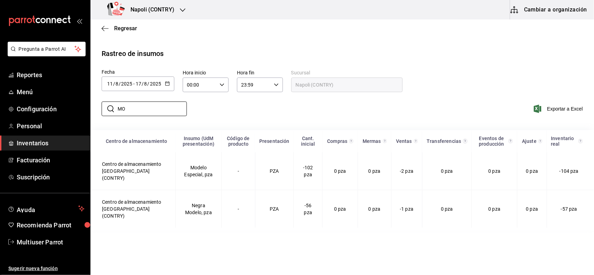
type input "M"
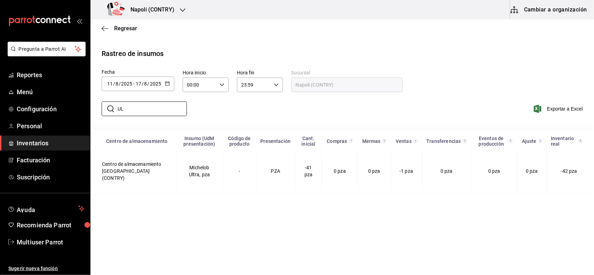
type input "U"
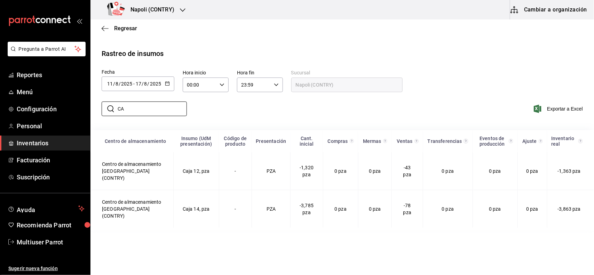
type input "C"
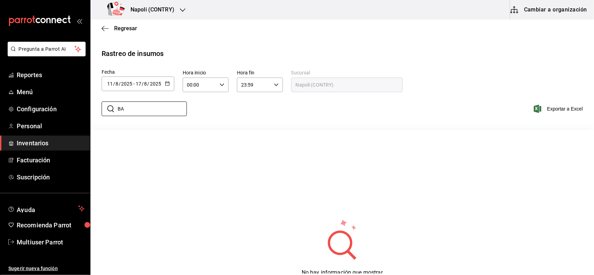
type input "B"
type input "R"
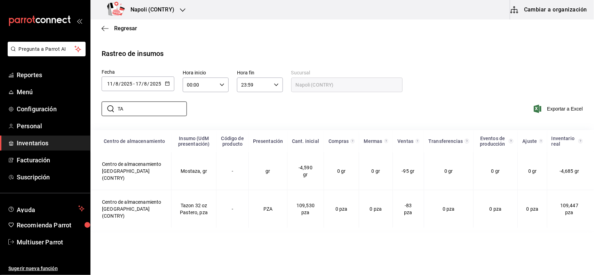
type input "T"
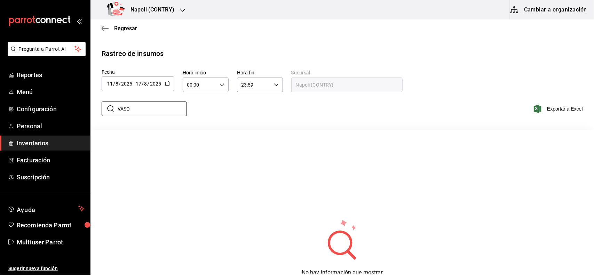
type input "VASO"
